Goal: Task Accomplishment & Management: Manage account settings

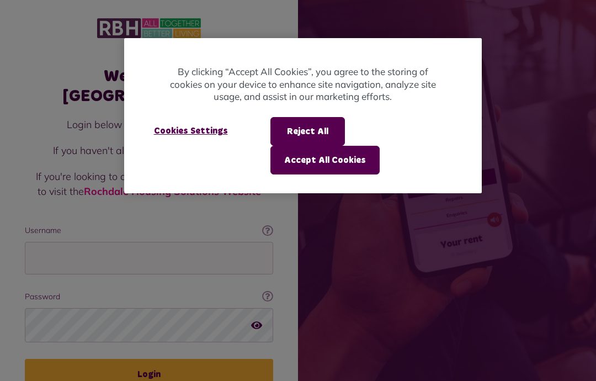
click at [118, 237] on div at bounding box center [298, 190] width 596 height 381
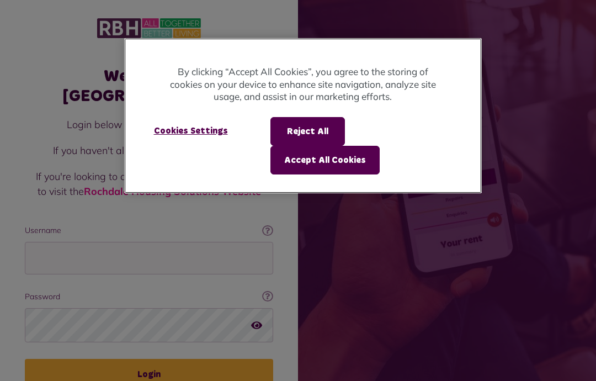
click at [380, 146] on button "Accept All Cookies" at bounding box center [324, 160] width 109 height 29
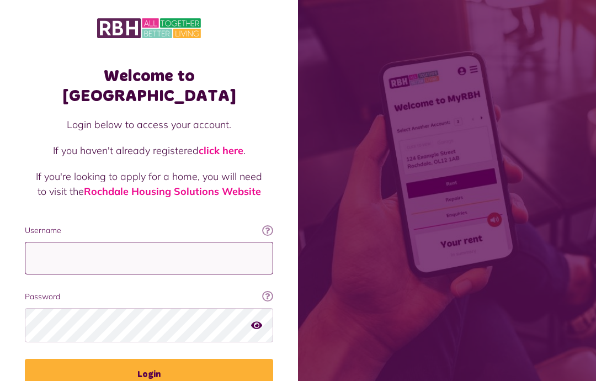
click at [64, 242] on input "Username" at bounding box center [149, 258] width 248 height 33
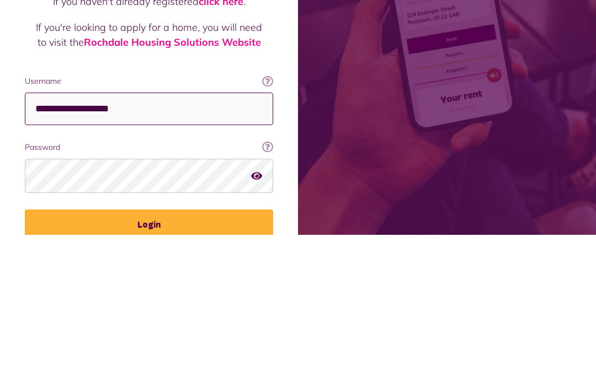
scroll to position [10, 0]
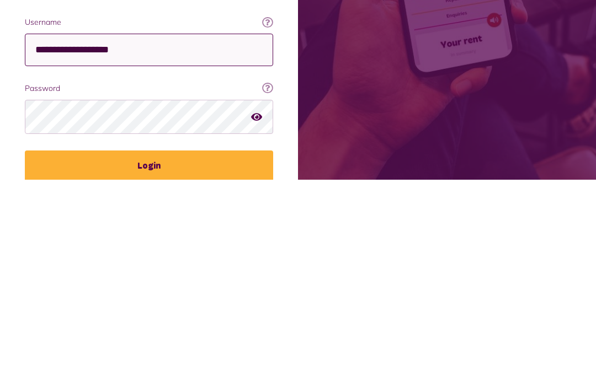
type input "**********"
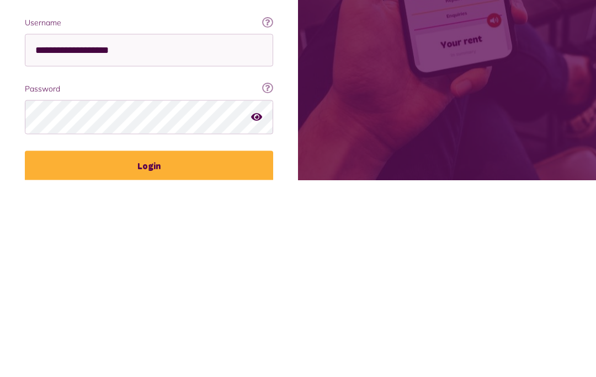
click at [149, 348] on button "Login" at bounding box center [149, 363] width 248 height 31
click at [153, 348] on button "Login" at bounding box center [149, 363] width 248 height 31
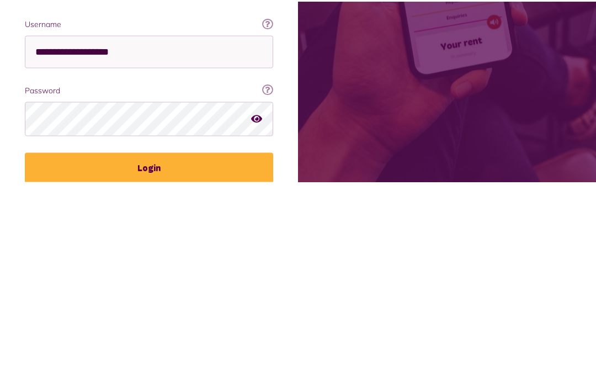
scroll to position [47, 0]
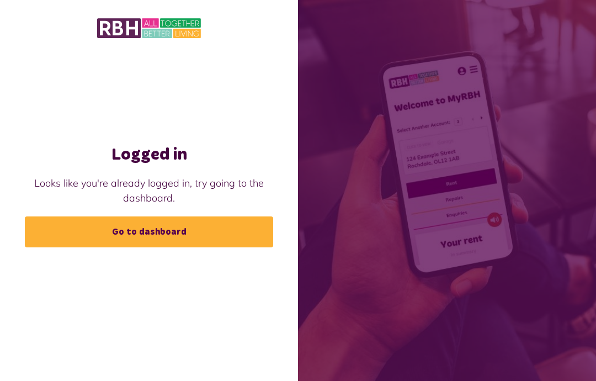
click at [148, 234] on link "Go to dashboard" at bounding box center [149, 231] width 248 height 31
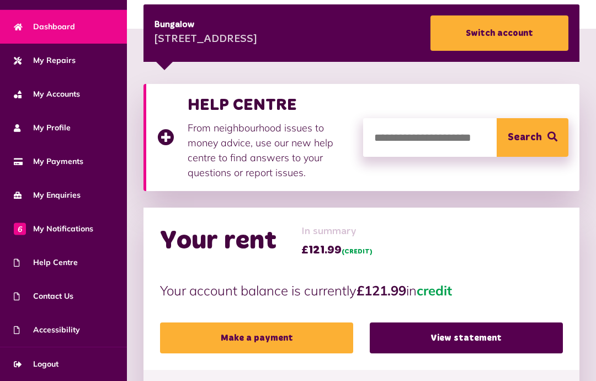
scroll to position [67, 0]
click at [49, 369] on span "Logout" at bounding box center [36, 364] width 45 height 12
